Goal: Ask a question: Seek information or help from site administrators or community

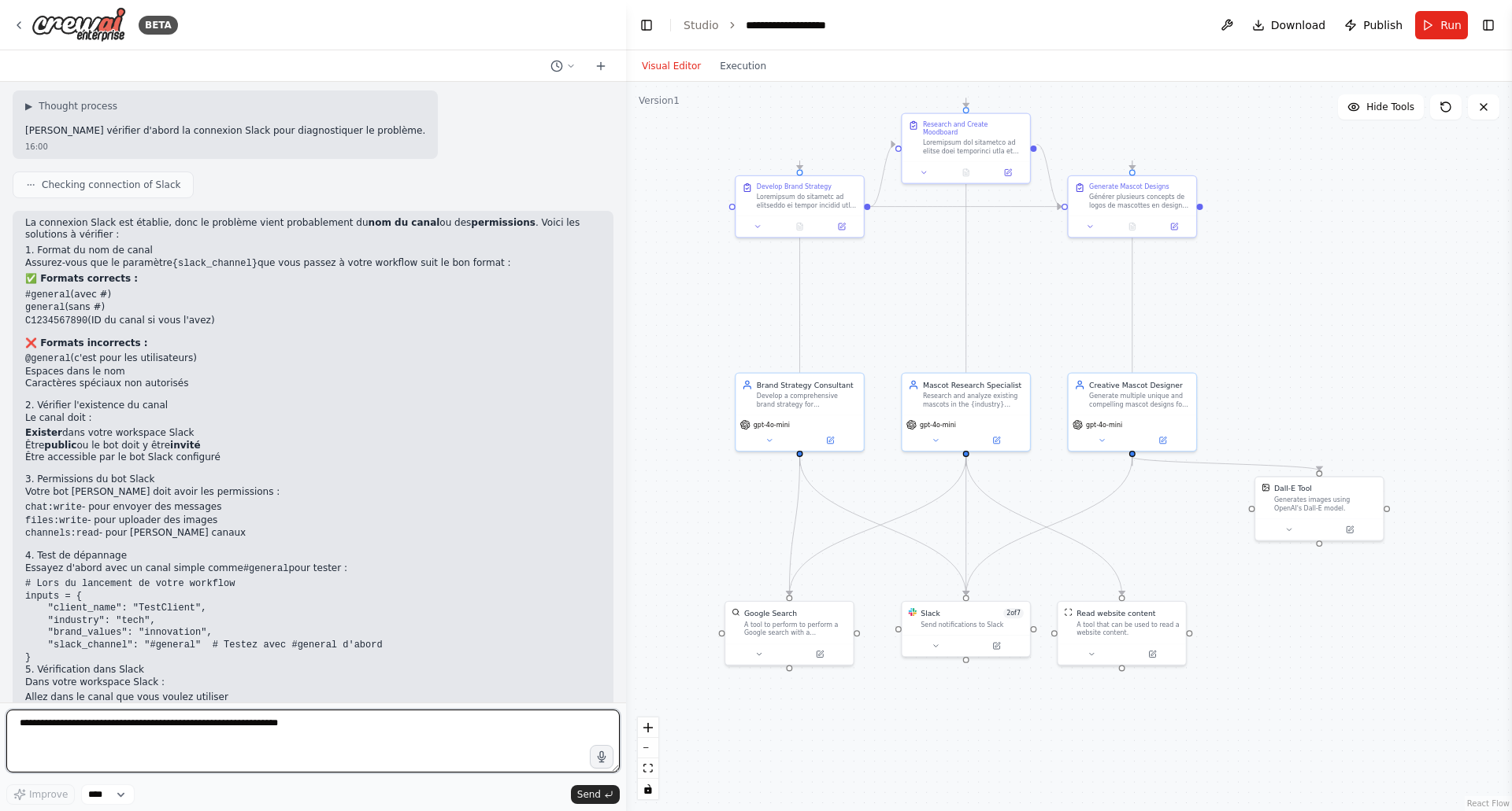
click at [122, 718] on textarea at bounding box center [313, 741] width 613 height 63
click at [169, 727] on textarea "**********" at bounding box center [313, 741] width 613 height 63
click at [282, 724] on textarea "**********" at bounding box center [313, 741] width 613 height 63
paste textarea "**********"
type textarea "**********"
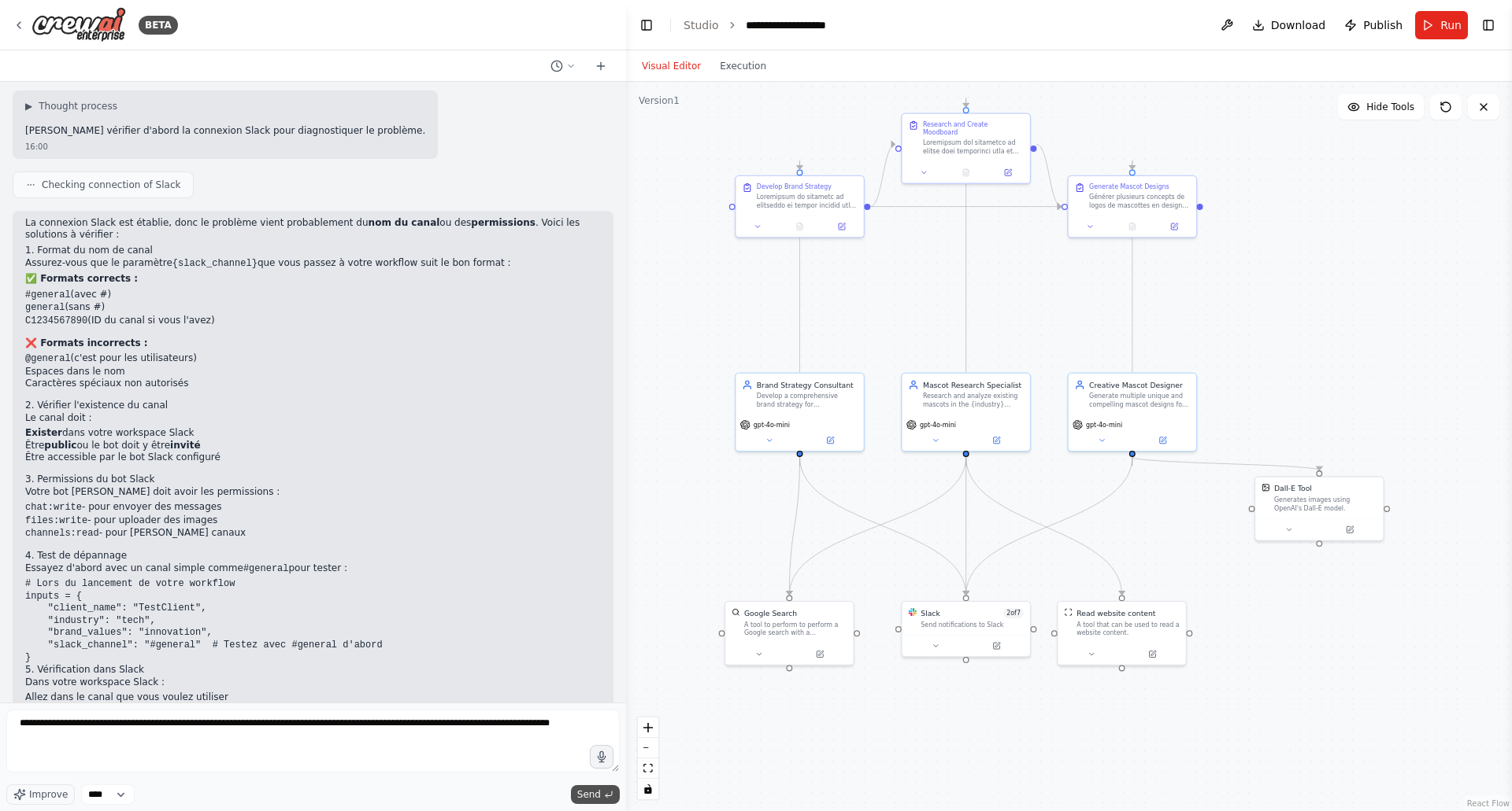
click at [580, 791] on span "Send" at bounding box center [589, 795] width 24 height 12
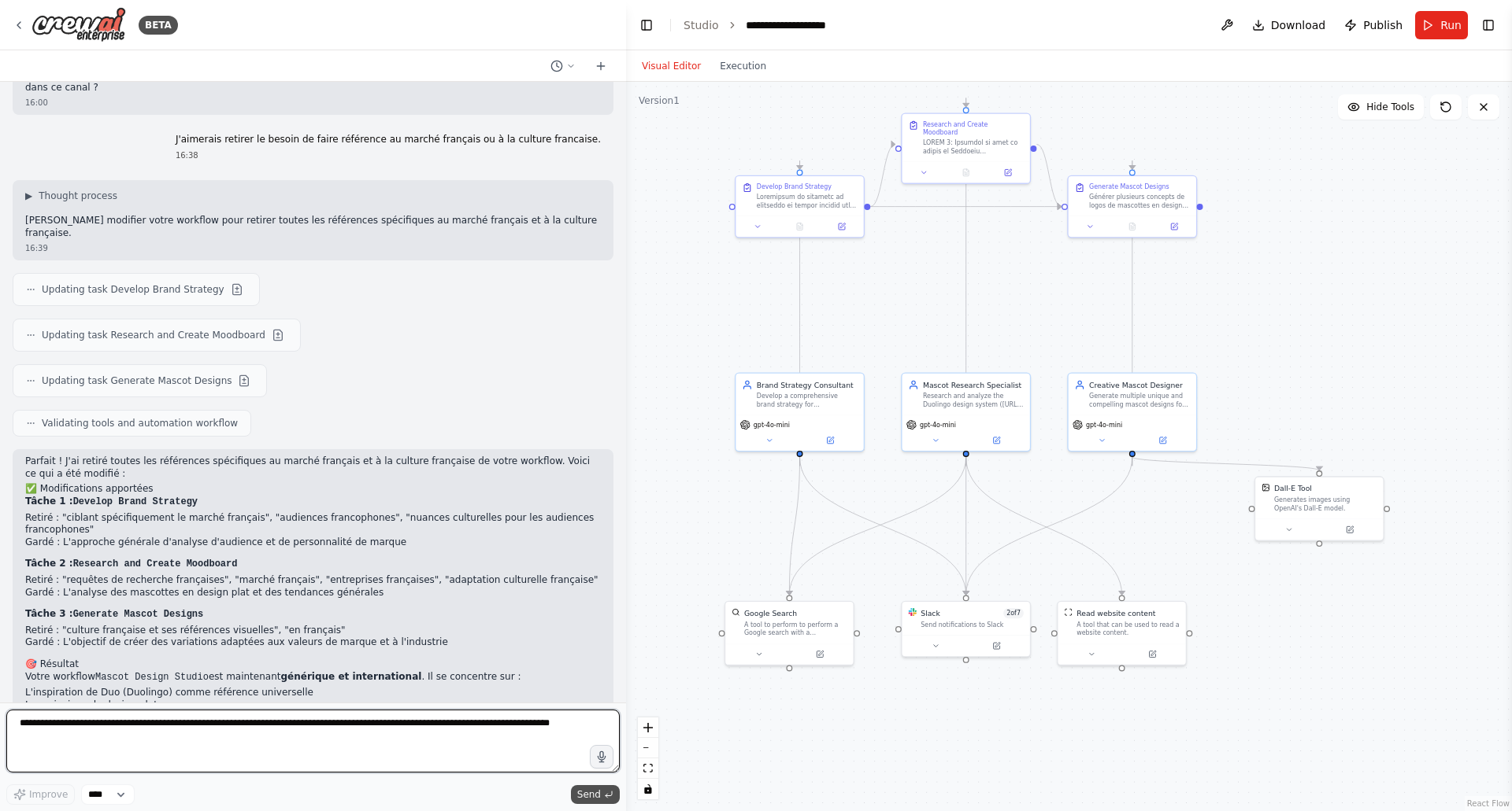
scroll to position [62255, 0]
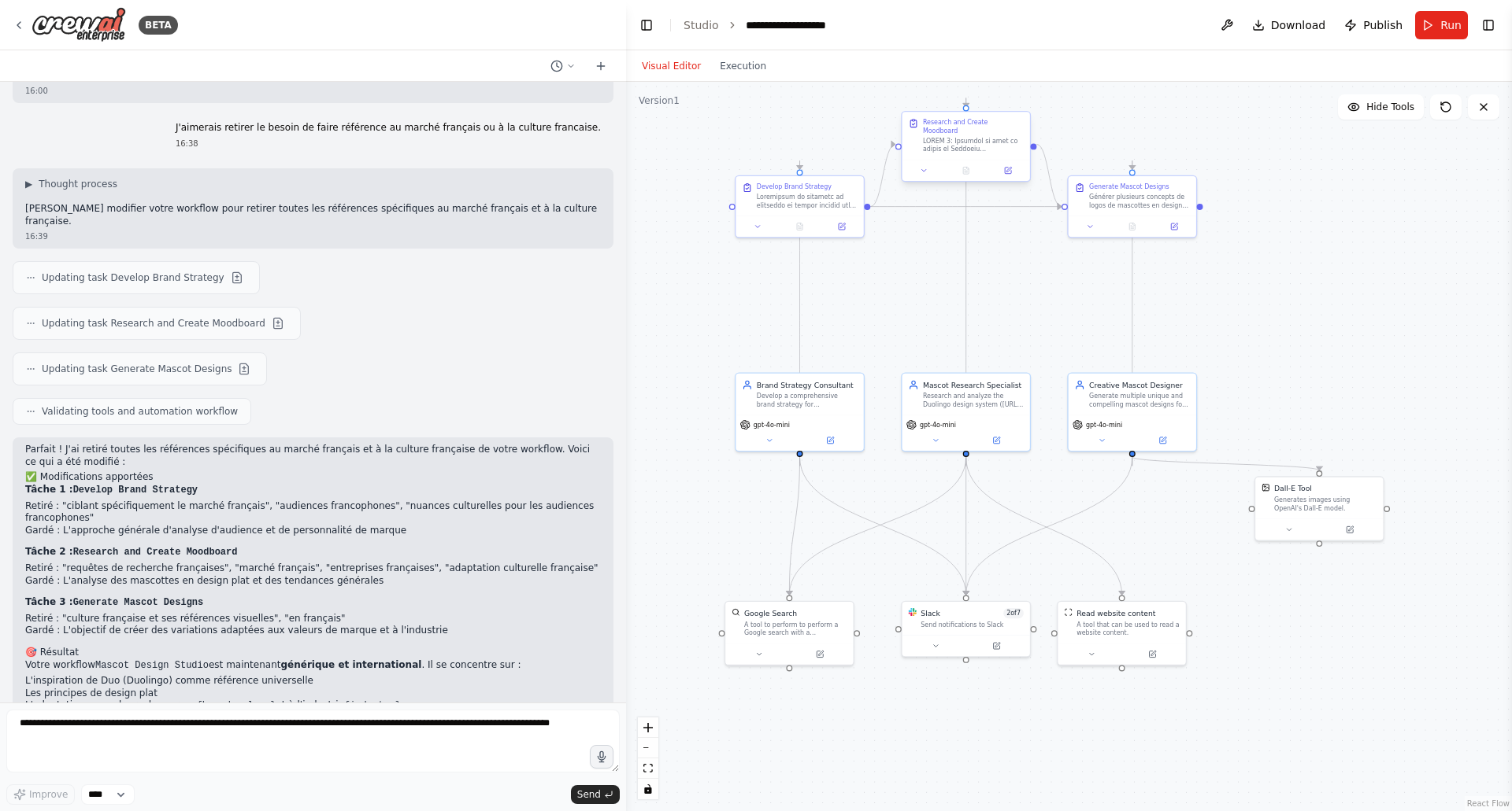
click at [981, 137] on div at bounding box center [973, 145] width 101 height 16
click at [1010, 168] on icon at bounding box center [1008, 171] width 7 height 7
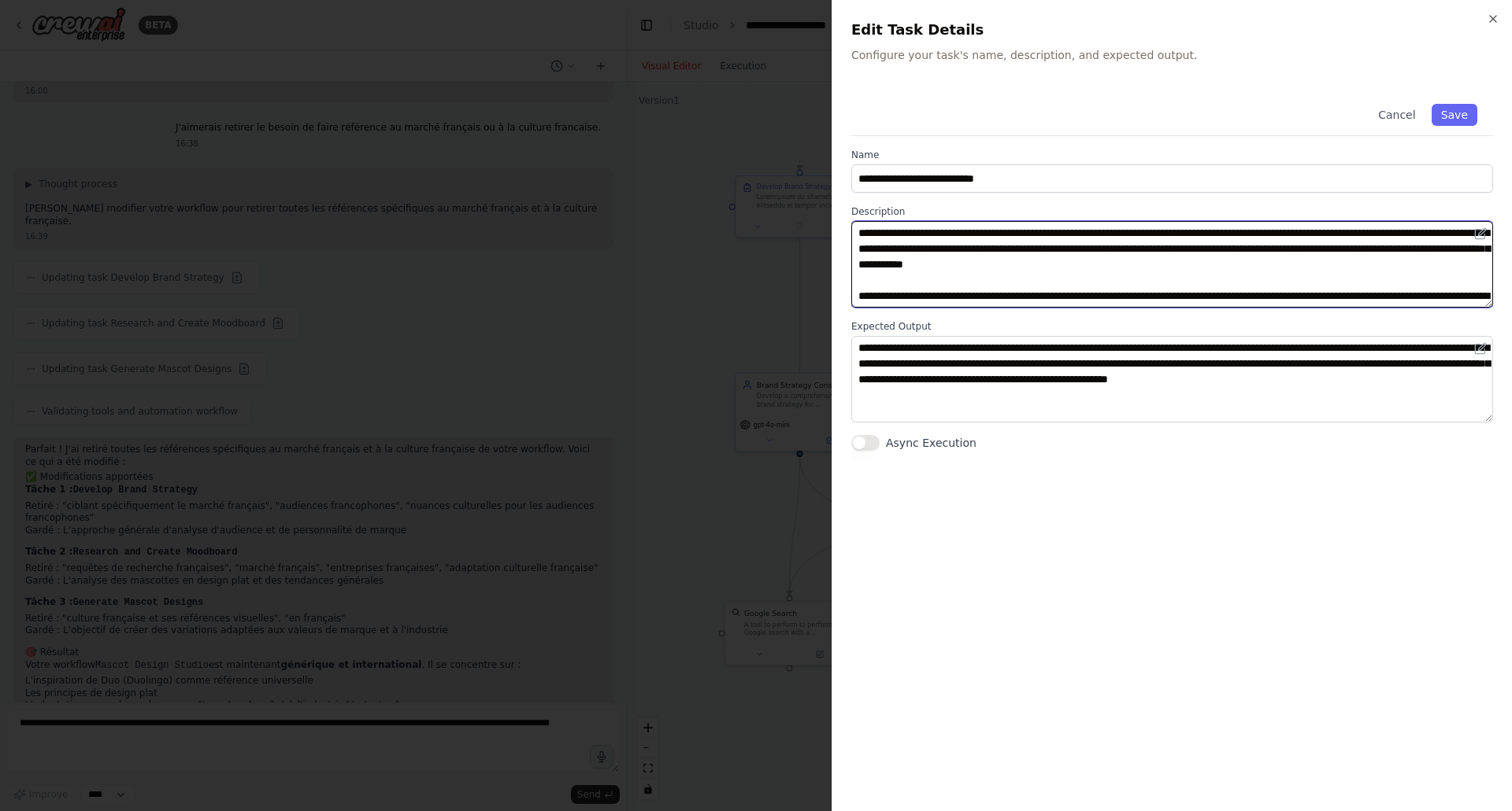
click at [978, 268] on textarea at bounding box center [1172, 264] width 642 height 86
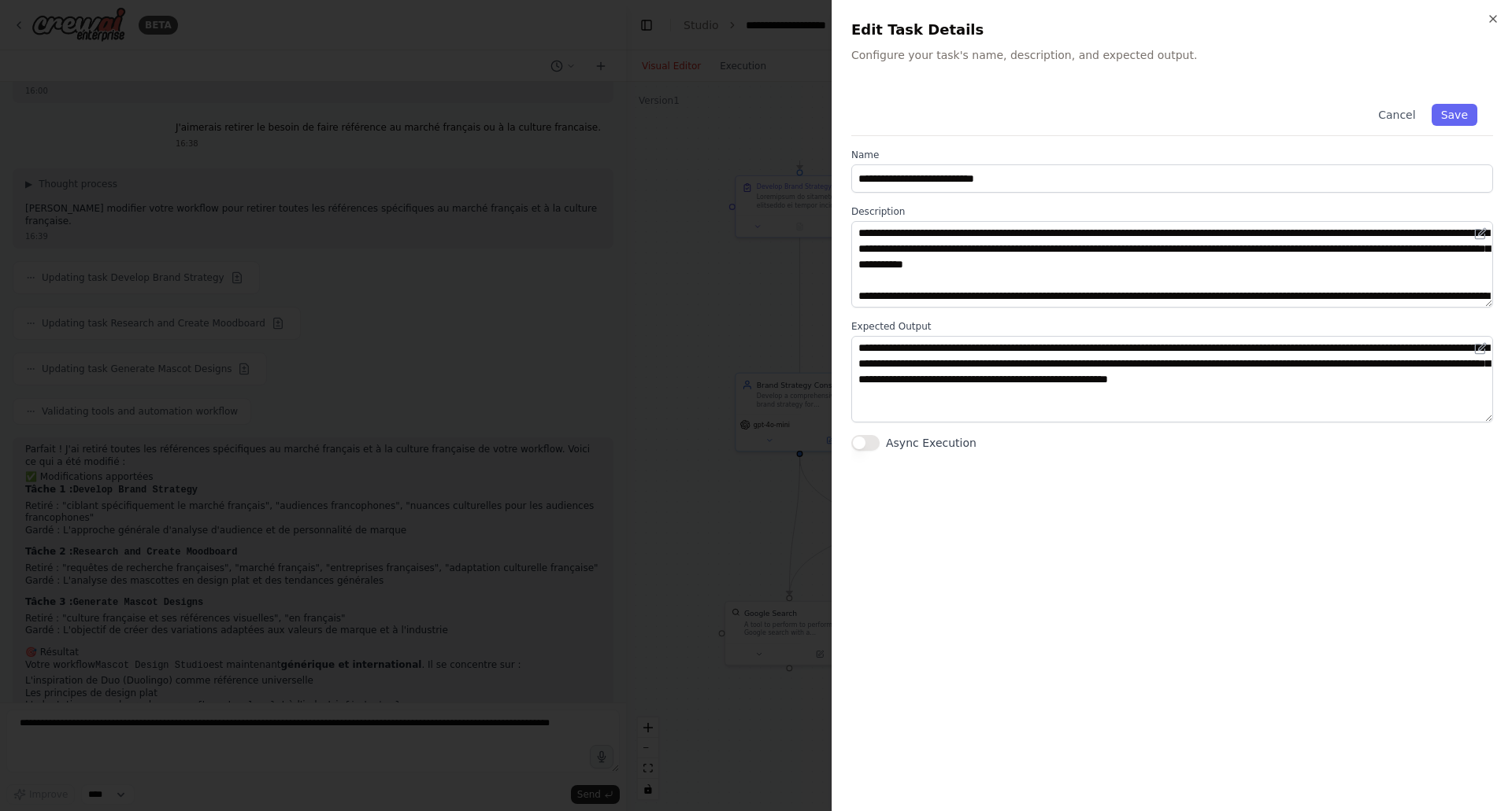
click at [289, 719] on div at bounding box center [756, 405] width 1512 height 811
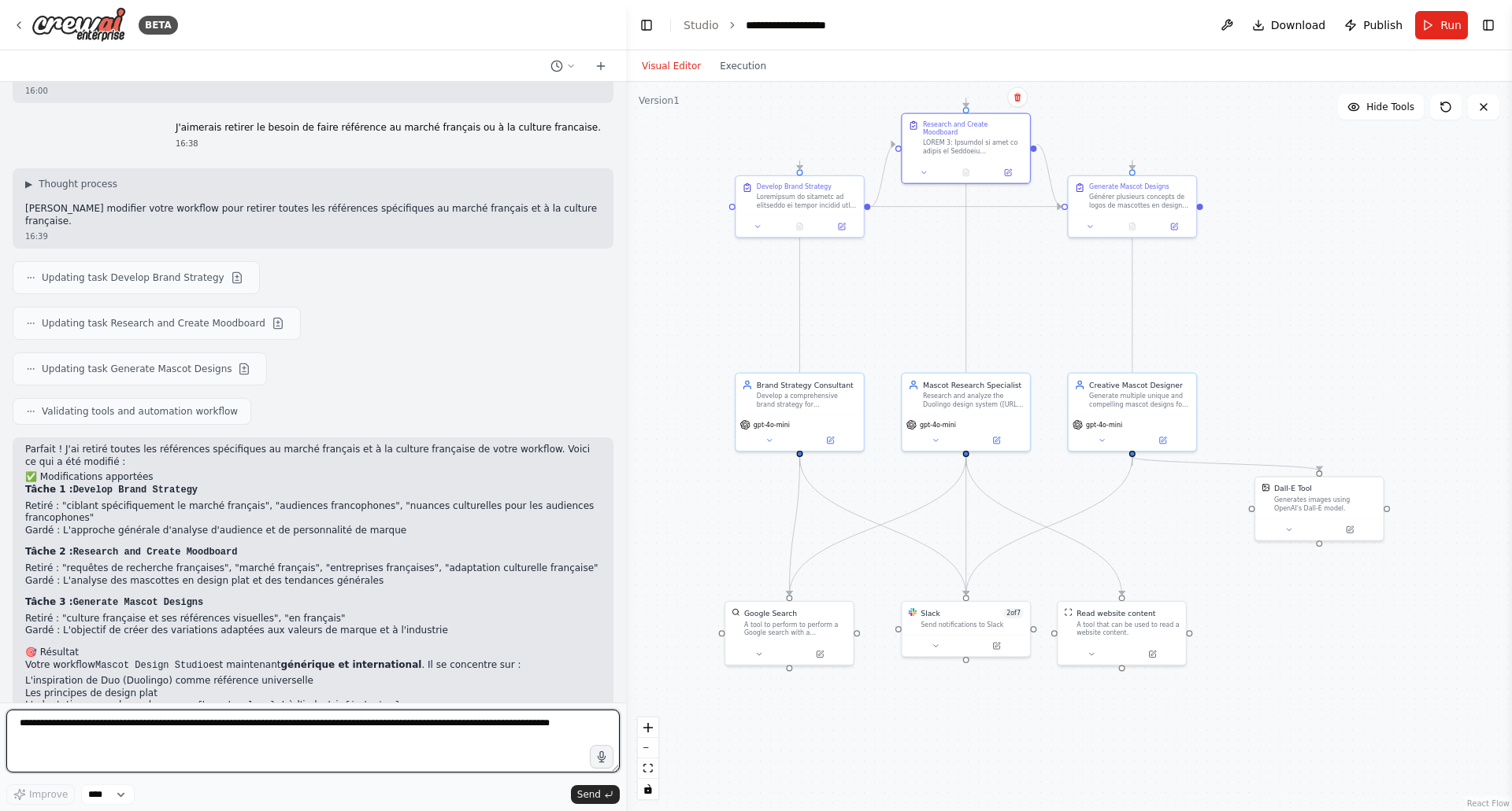
click at [289, 719] on textarea "**********" at bounding box center [313, 741] width 613 height 63
type textarea "**********"
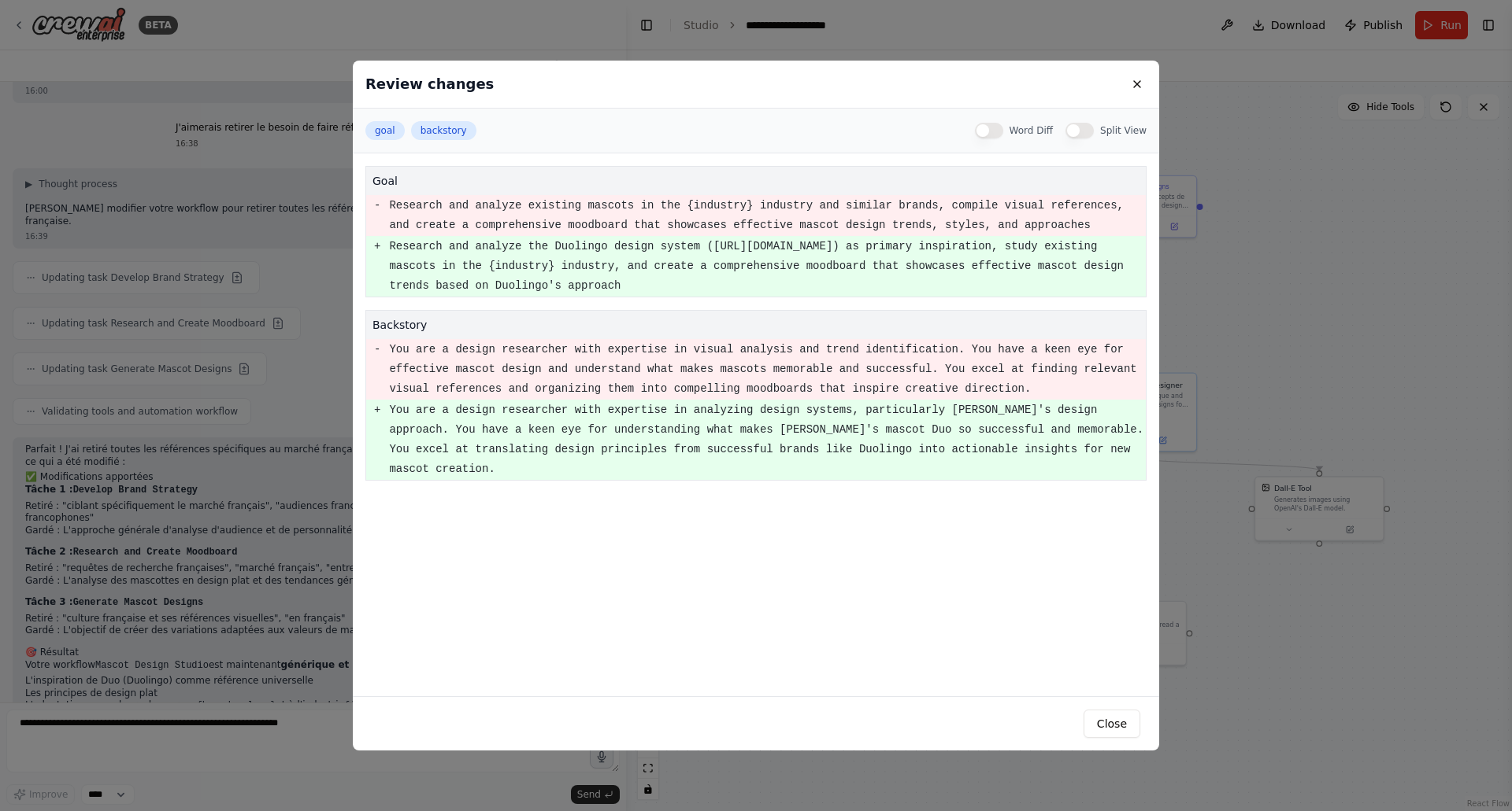
drag, startPoint x: 525, startPoint y: 288, endPoint x: 388, endPoint y: 252, distance: 141.7
click at [388, 252] on td "Research and analyze the Duolingo design system ([URL][DOMAIN_NAME]) as primary…" at bounding box center [766, 266] width 757 height 61
copy pre "Research and analyze the Duolingo design system ([URL][DOMAIN_NAME]) as primary…"
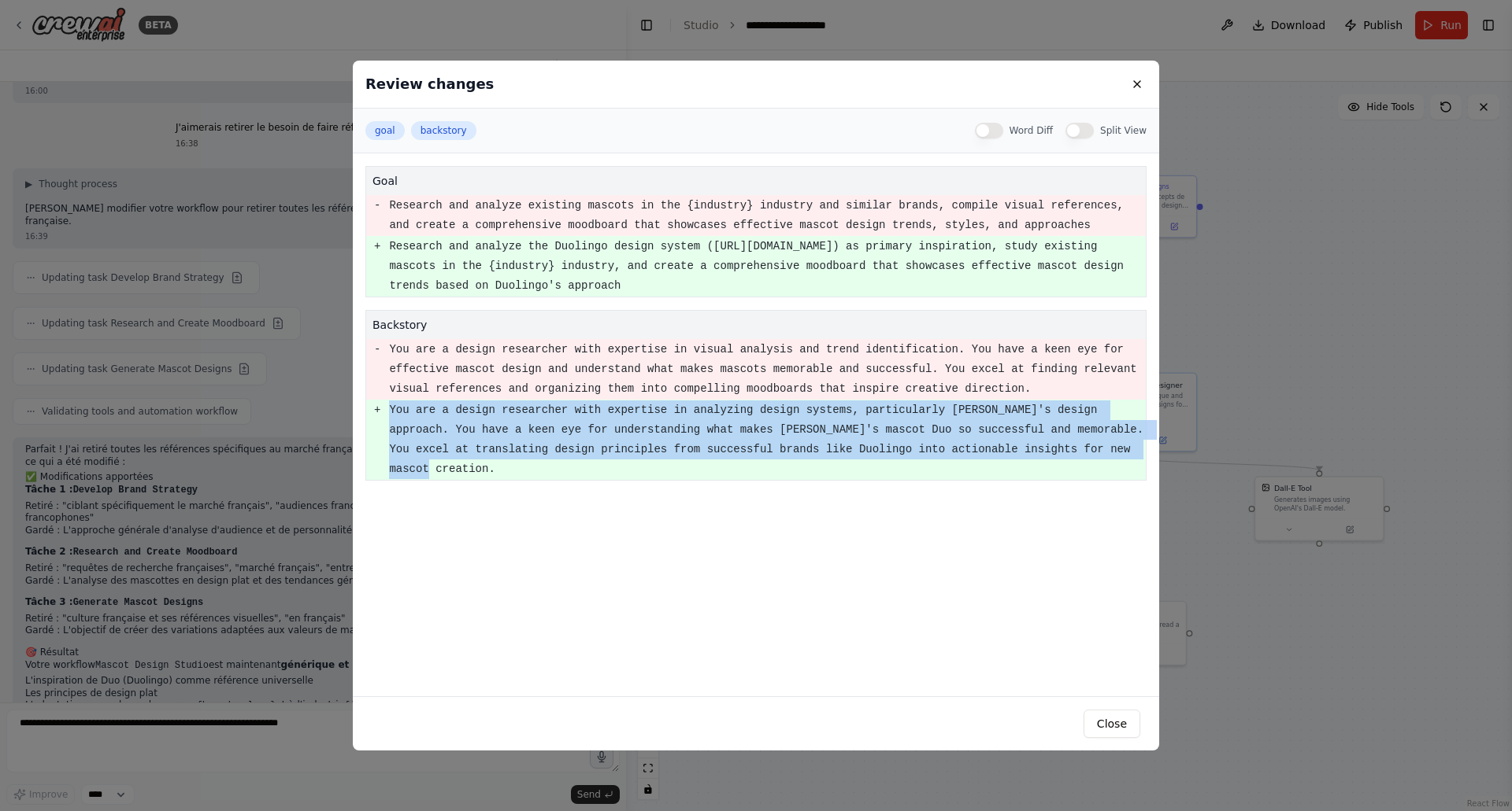
drag, startPoint x: 391, startPoint y: 409, endPoint x: 995, endPoint y: 447, distance: 605.2
click at [995, 447] on pre "You are a design researcher with expertise in analyzing design systems, particu…" at bounding box center [766, 440] width 756 height 79
copy pre "You are a design researcher with expertise in analyzing design systems, particu…"
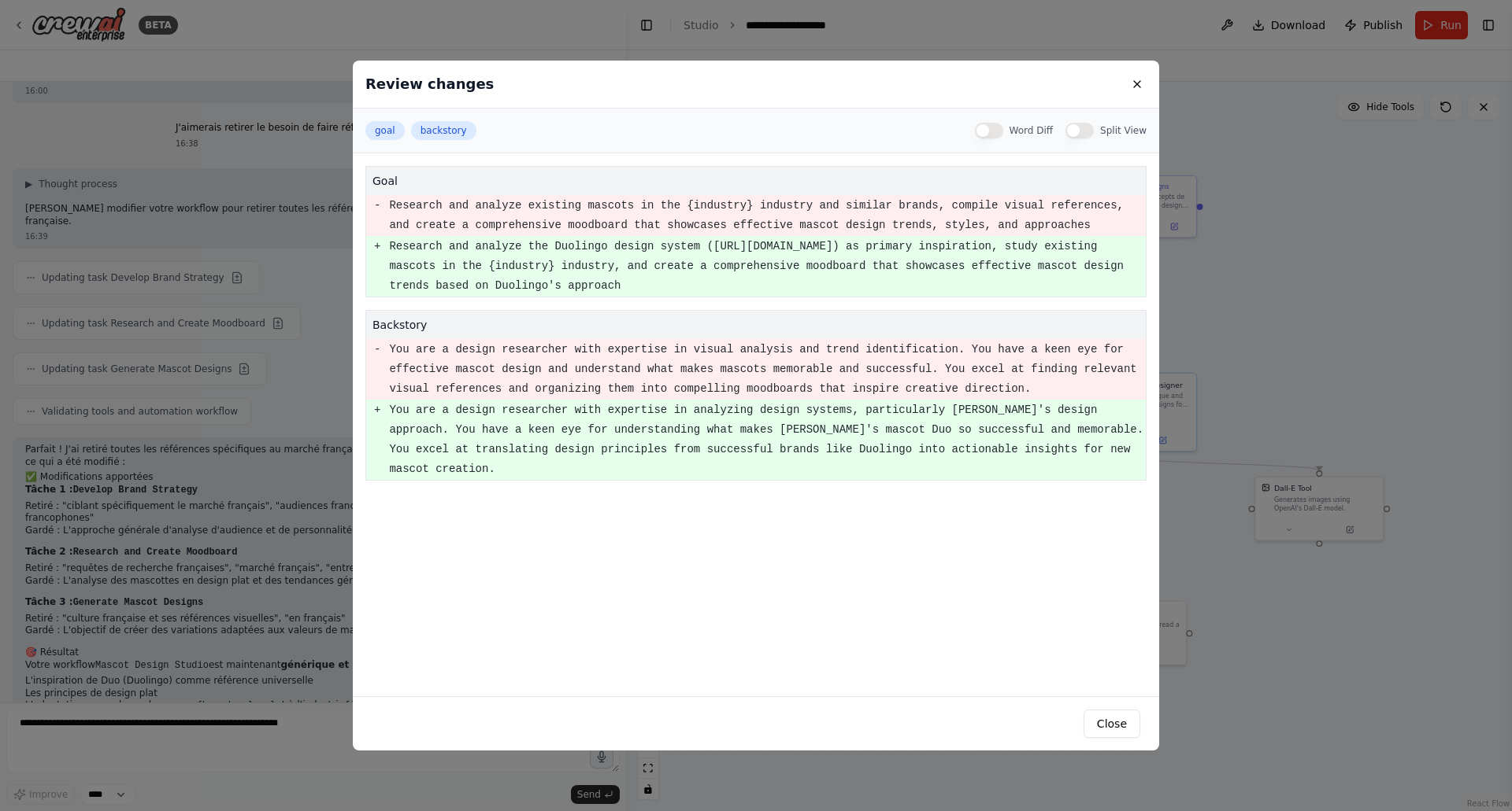
click at [1286, 266] on div "Review changes goal backstory Word Diff Split View goal - Research and analyze …" at bounding box center [756, 405] width 1512 height 811
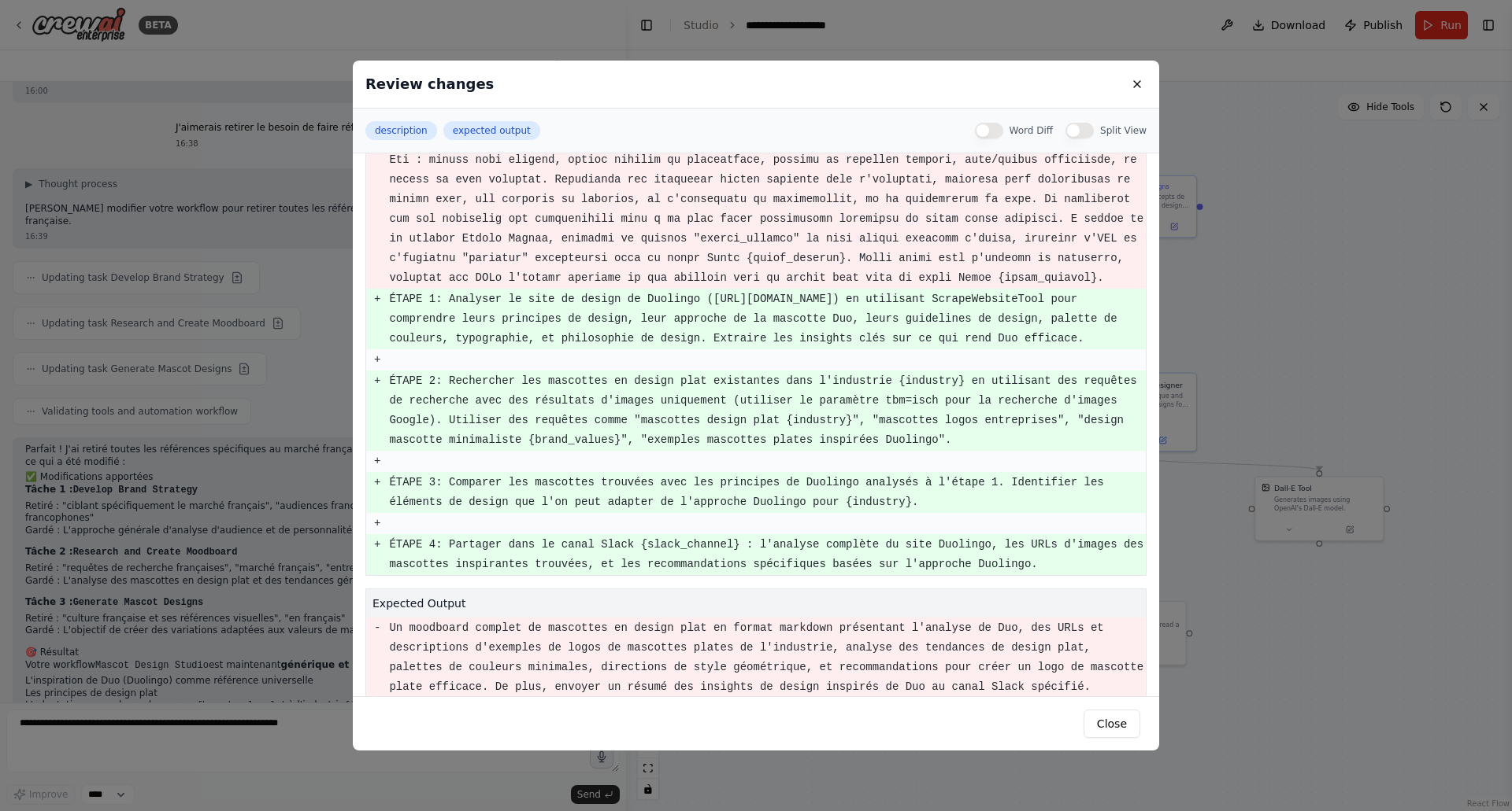
scroll to position [148, 0]
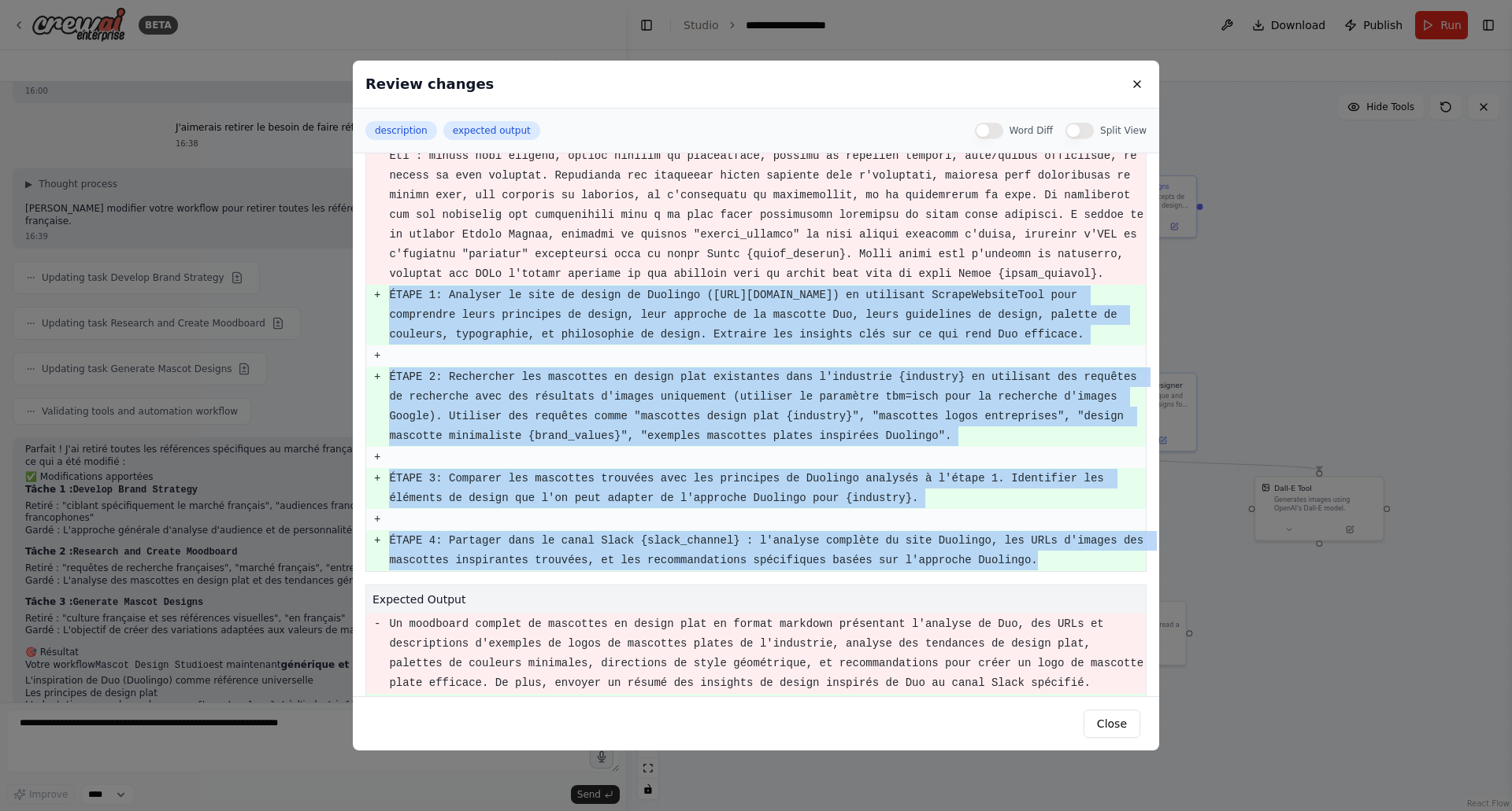
drag, startPoint x: 391, startPoint y: 294, endPoint x: 987, endPoint y: 557, distance: 651.4
click at [987, 557] on tbody "- + ÉTAPE 1: Analyser le site de design de Duolingo ([URL][DOMAIN_NAME]) en uti…" at bounding box center [756, 309] width 779 height 524
copy tbody "LOREM 3: Ipsumdol si amet co adipis el Seddoeiu (tempo://incidi.utlabore.etd/) …"
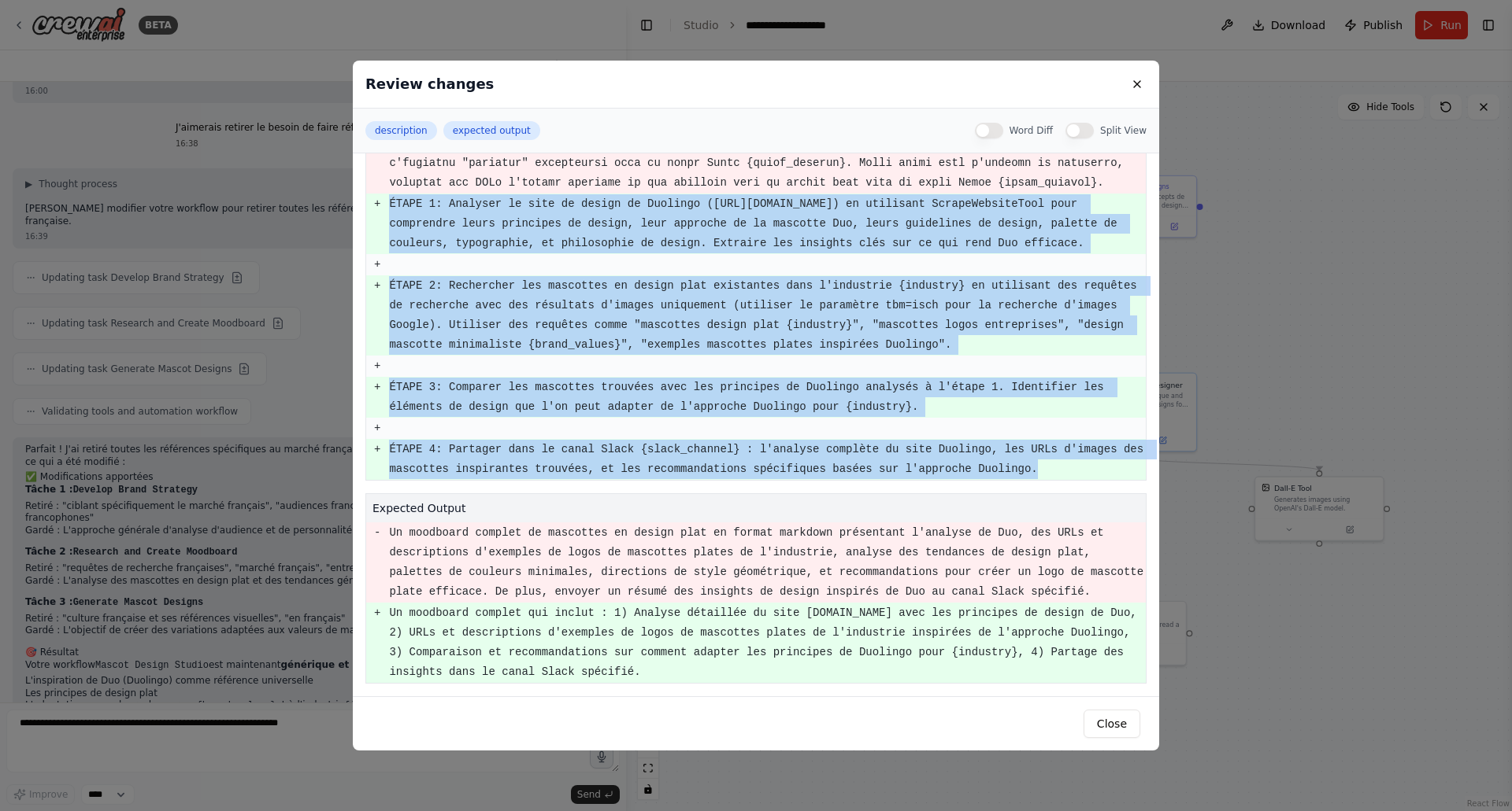
scroll to position [0, 0]
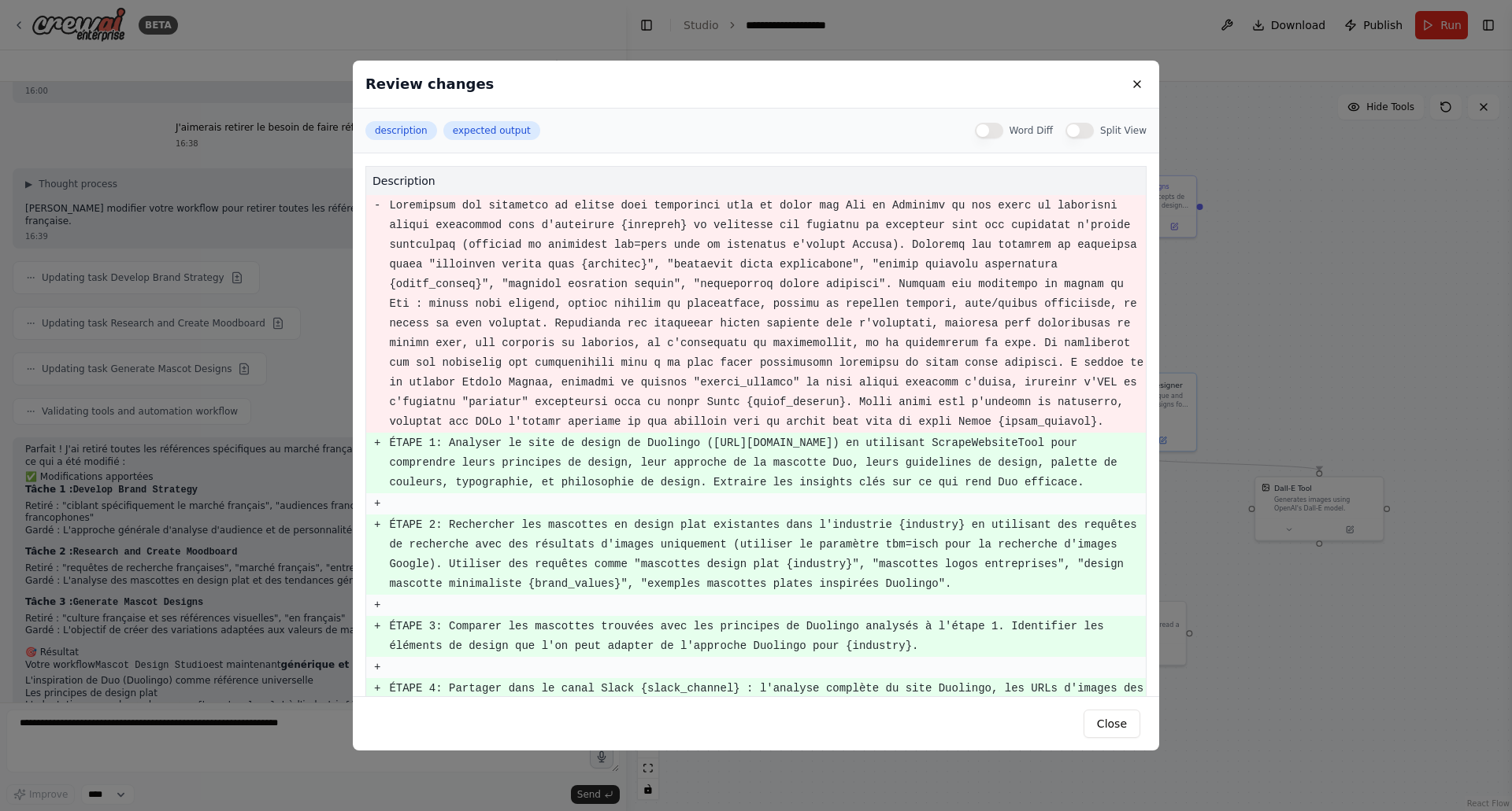
click at [321, 393] on div "Review changes description expected output Word Diff Split View description - +…" at bounding box center [756, 405] width 1512 height 811
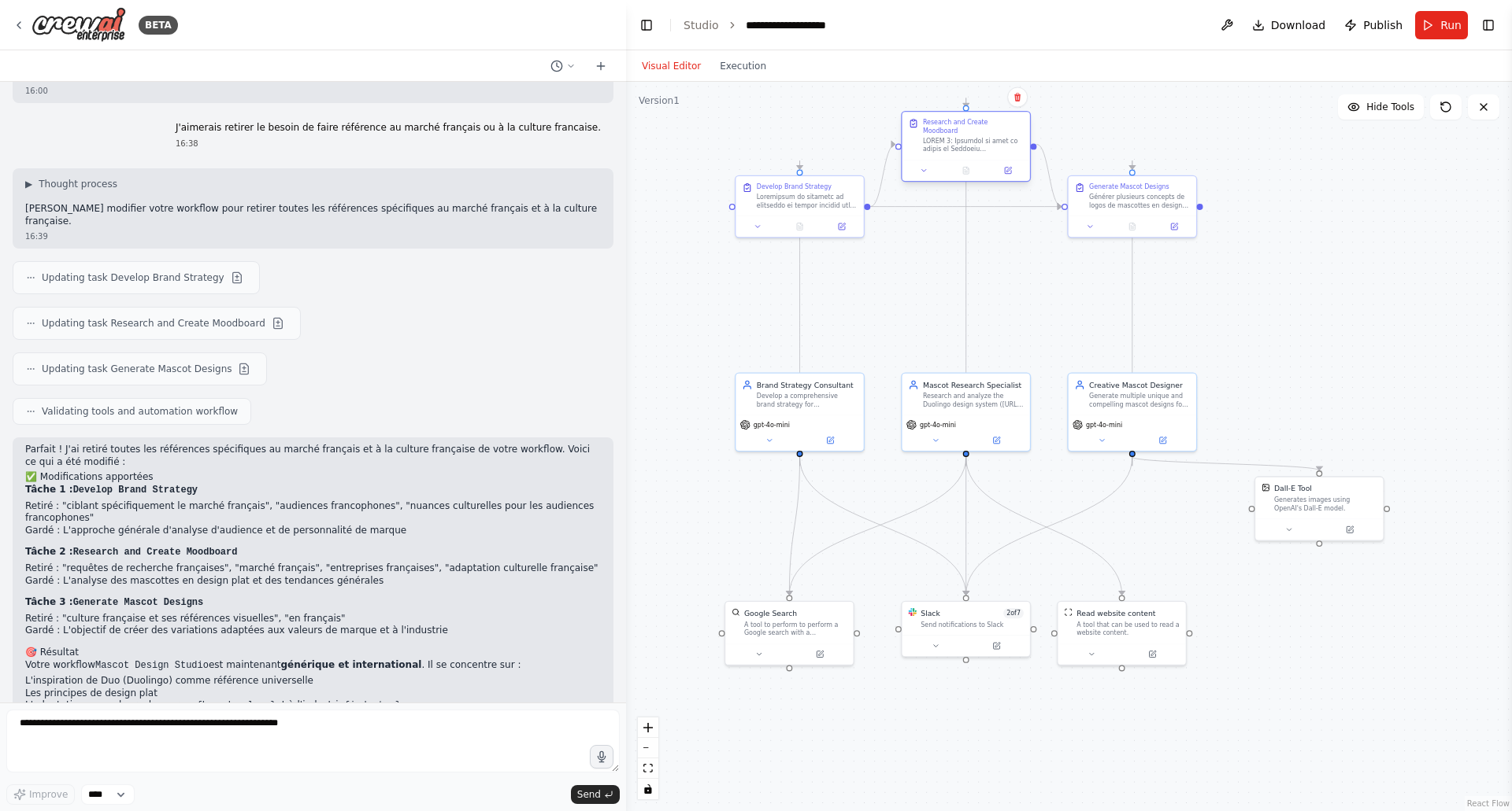
click at [1006, 168] on div at bounding box center [966, 170] width 127 height 21
click at [1006, 168] on icon at bounding box center [1008, 171] width 7 height 7
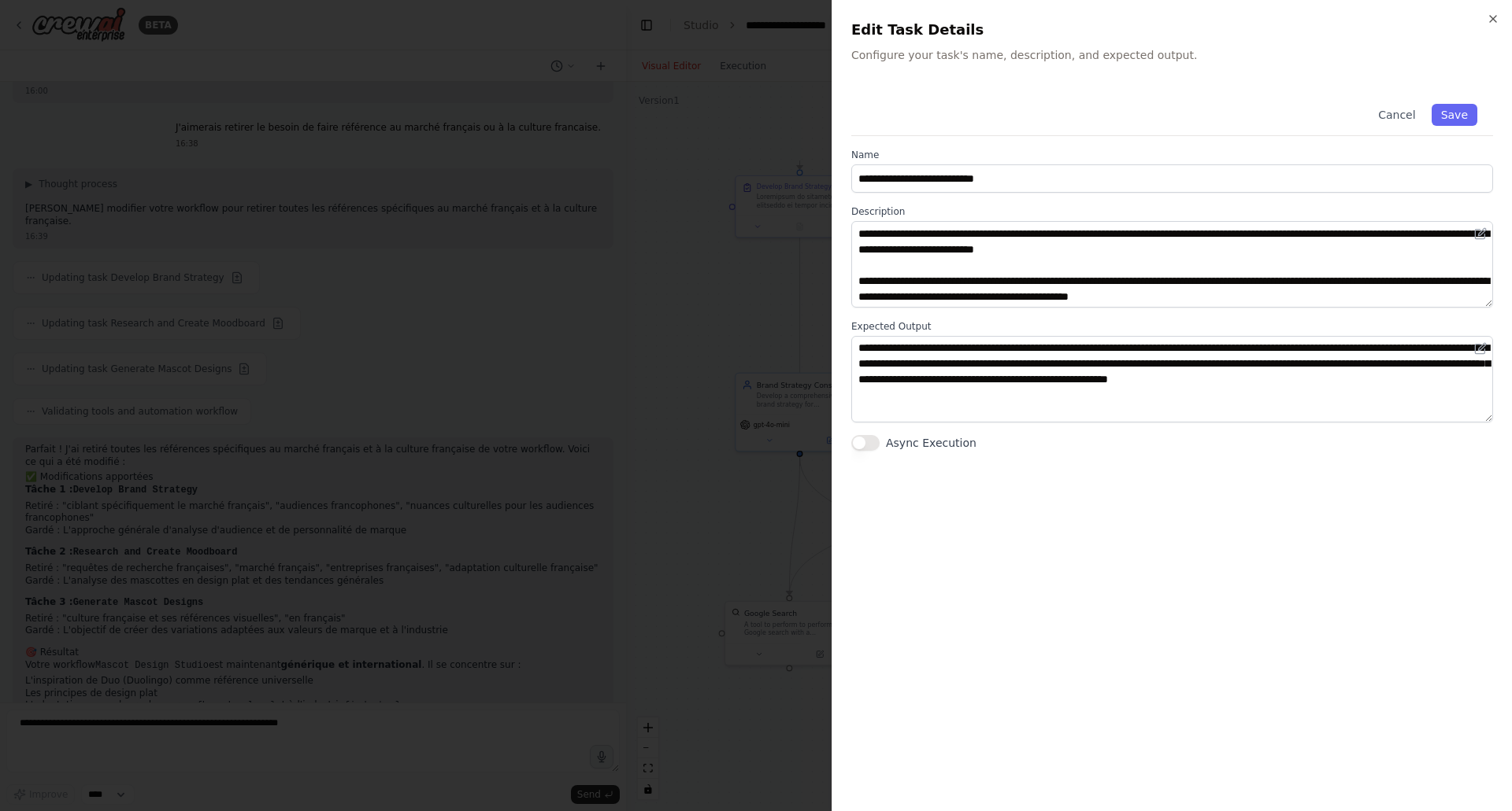
scroll to position [141, 0]
click at [699, 317] on div at bounding box center [756, 405] width 1512 height 811
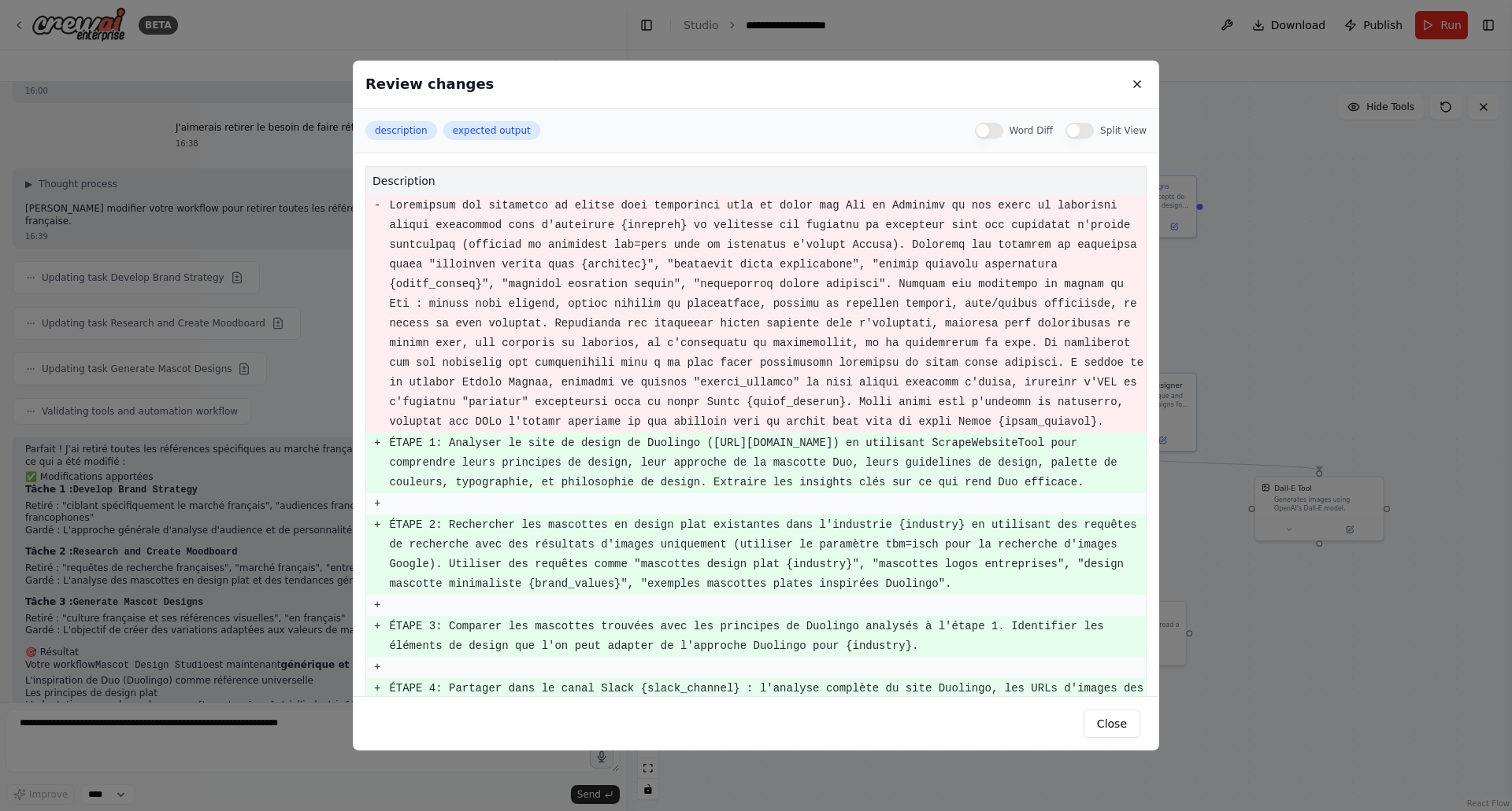
scroll to position [239, 0]
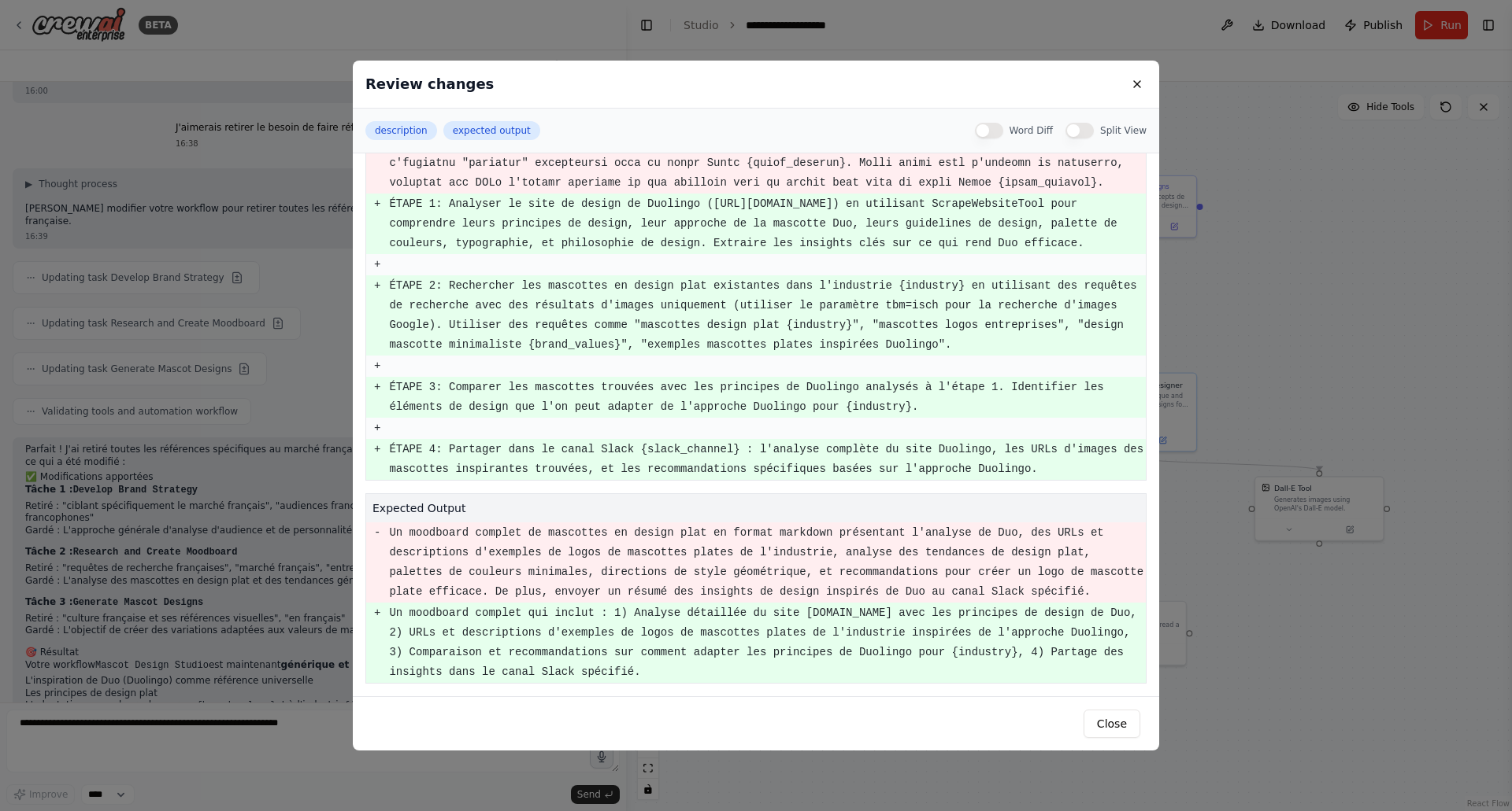
drag, startPoint x: 392, startPoint y: 612, endPoint x: 561, endPoint y: 663, distance: 176.5
click at [561, 663] on pre "Un moodboard complet qui inclut : 1) Analyse détaillée du site [DOMAIN_NAME] av…" at bounding box center [766, 643] width 756 height 79
click at [553, 666] on pre "Un moodboard complet qui inclut : 1) Analyse détaillée du site [DOMAIN_NAME] av…" at bounding box center [766, 643] width 756 height 79
drag, startPoint x: 553, startPoint y: 666, endPoint x: 391, endPoint y: 611, distance: 171.1
click at [391, 611] on pre "Un moodboard complet qui inclut : 1) Analyse détaillée du site [DOMAIN_NAME] av…" at bounding box center [766, 643] width 756 height 79
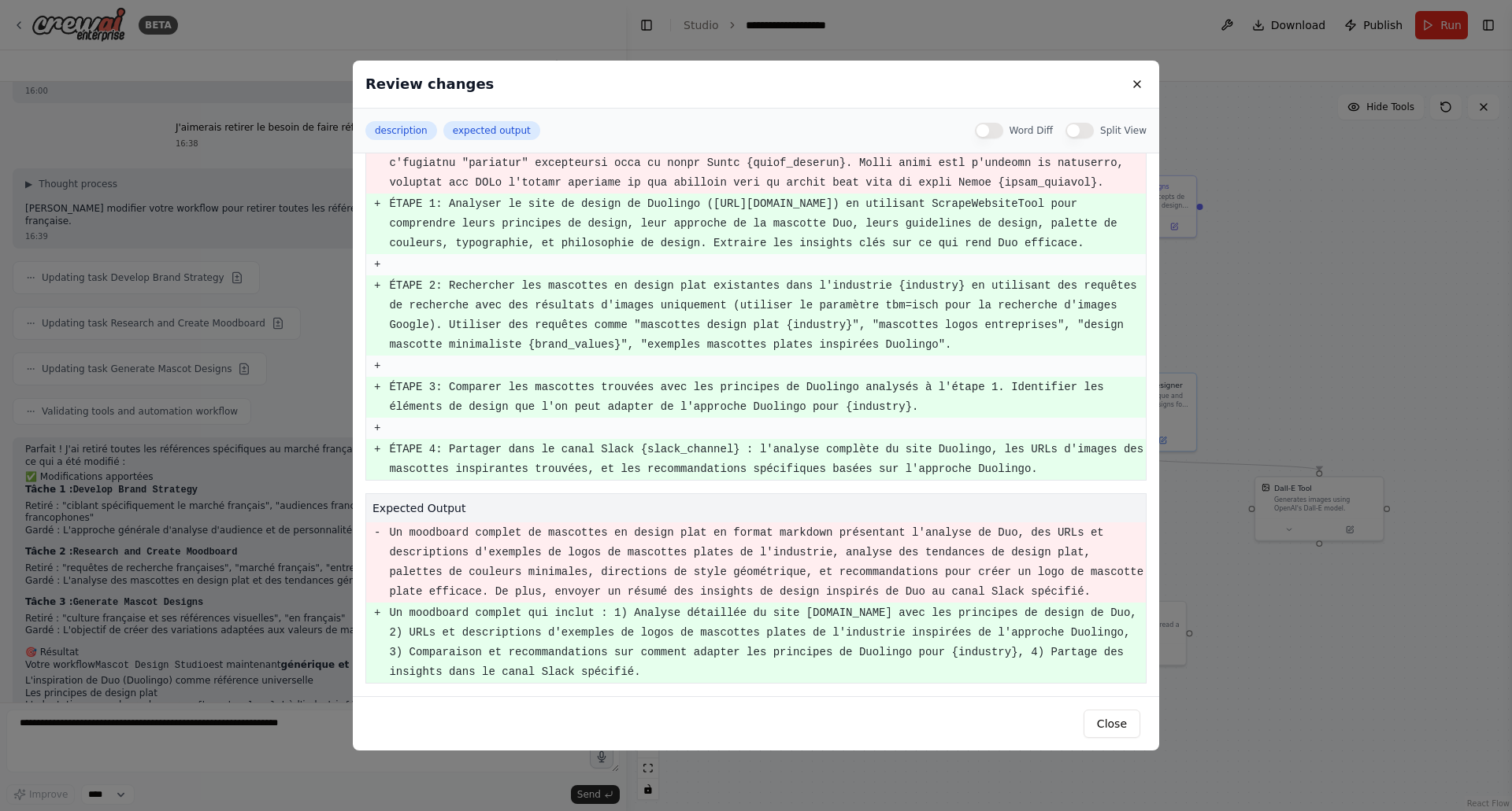
copy pre "Un moodboard complet qui inclut : 1) Analyse détaillée du site [DOMAIN_NAME] av…"
click at [1131, 85] on button at bounding box center [1136, 84] width 19 height 19
